Goal: Task Accomplishment & Management: Use online tool/utility

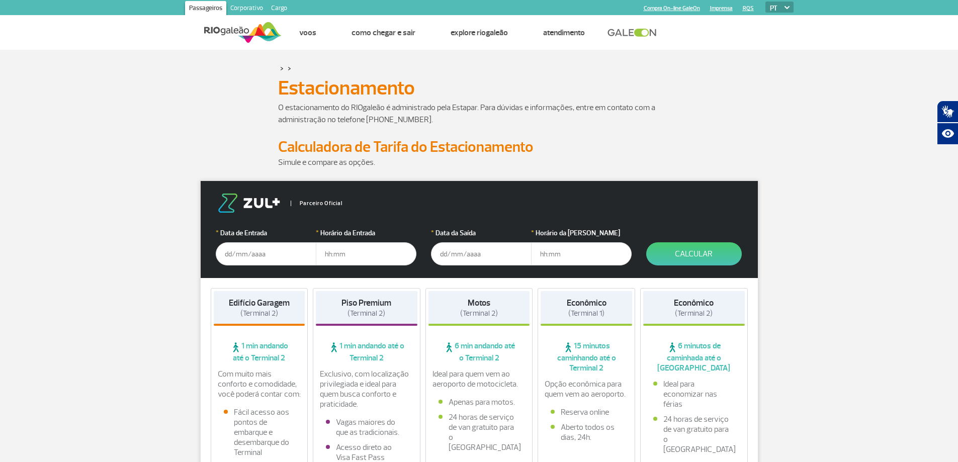
click at [242, 247] on input "text" at bounding box center [266, 253] width 101 height 23
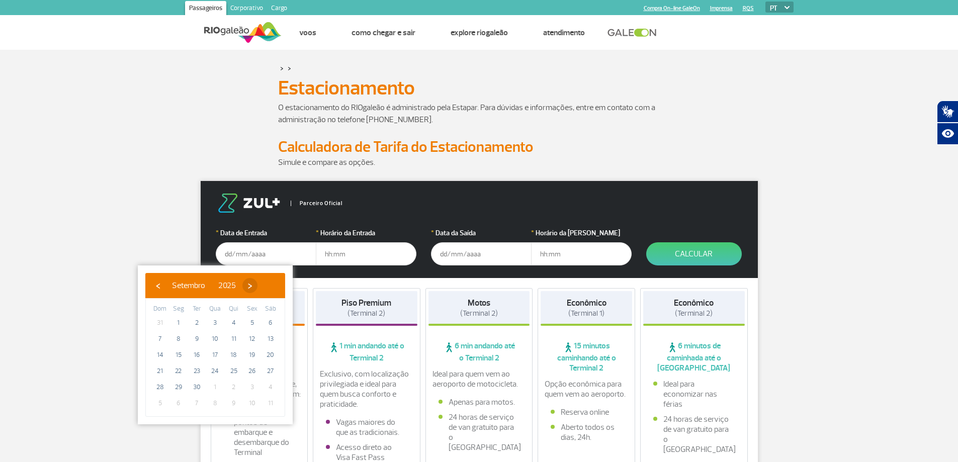
click at [257, 286] on span "›" at bounding box center [249, 285] width 15 height 15
click at [214, 317] on span "1" at bounding box center [215, 323] width 16 height 16
type input "[DATE]"
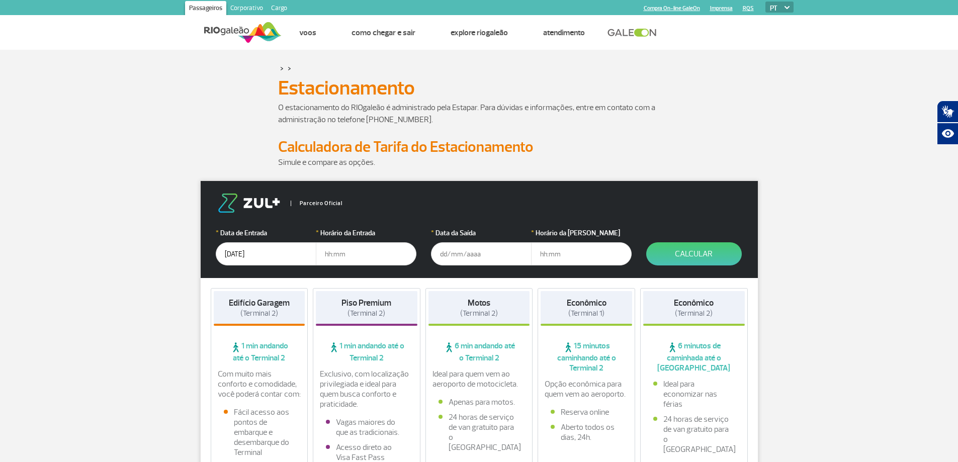
click at [372, 254] on input "text" at bounding box center [366, 253] width 101 height 23
click at [360, 252] on input "text" at bounding box center [366, 253] width 101 height 23
drag, startPoint x: 345, startPoint y: 252, endPoint x: 336, endPoint y: 253, distance: 9.6
click at [336, 253] on input "text" at bounding box center [366, 253] width 101 height 23
type input "03:30"
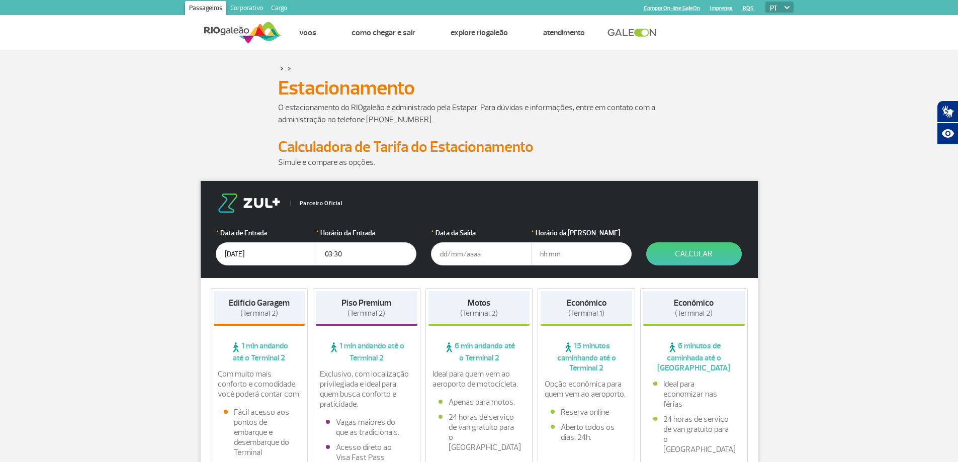
click at [462, 247] on input "text" at bounding box center [481, 253] width 101 height 23
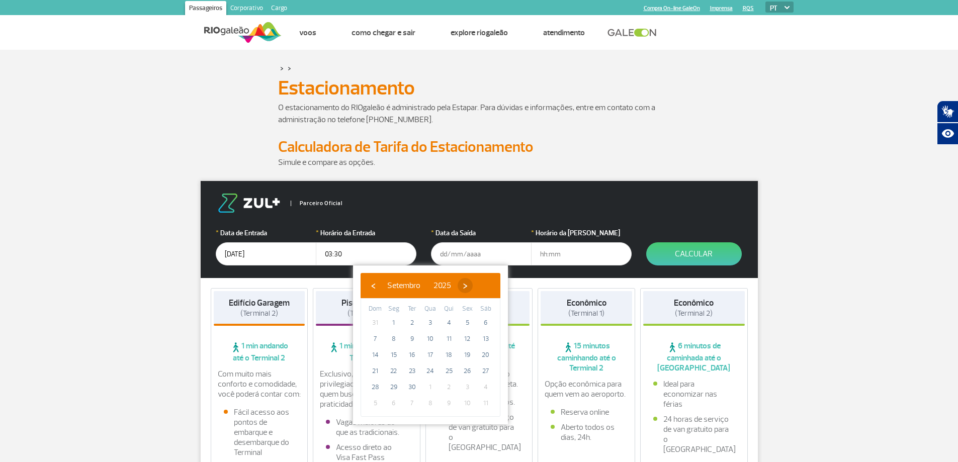
click at [473, 283] on span "›" at bounding box center [464, 285] width 15 height 15
click at [465, 317] on span "3" at bounding box center [467, 323] width 16 height 16
type input "[DATE]"
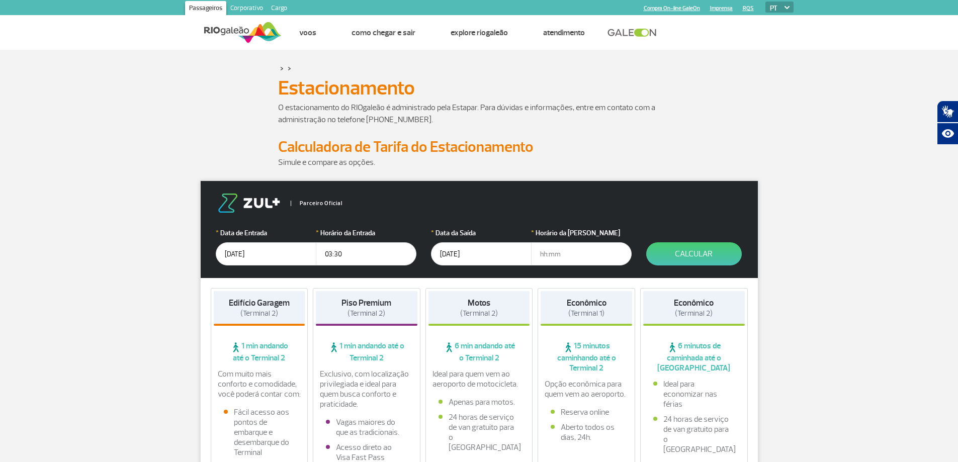
click at [553, 256] on input "text" at bounding box center [581, 253] width 101 height 23
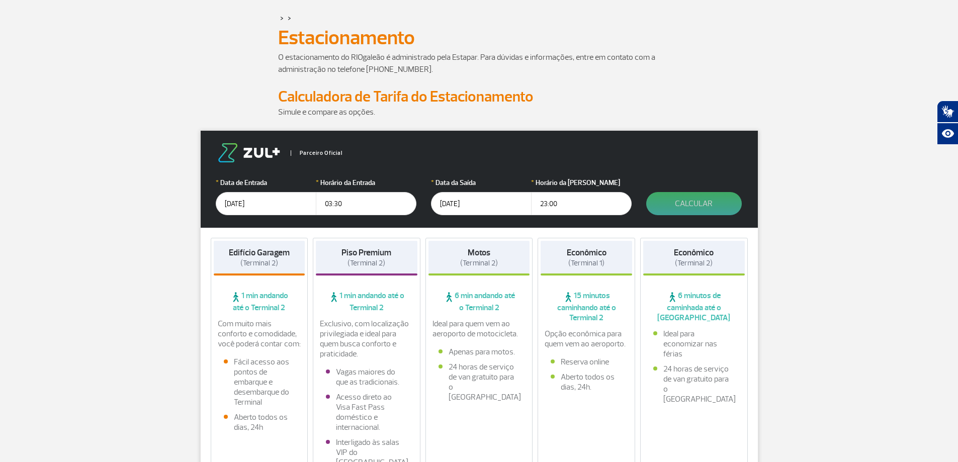
type input "23:00"
click at [680, 203] on button "Calcular" at bounding box center [694, 203] width 96 height 23
